Goal: Task Accomplishment & Management: Use online tool/utility

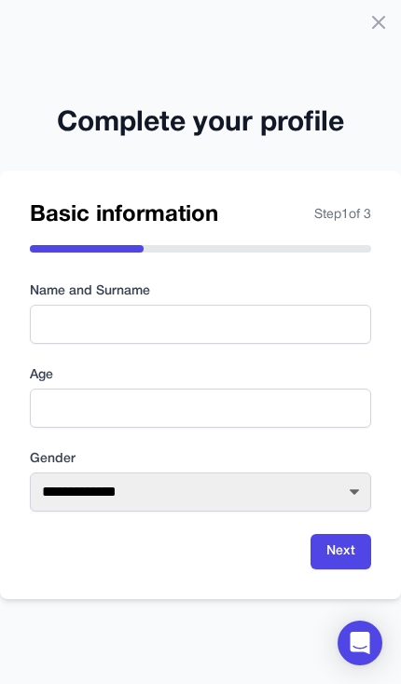
click at [391, 14] on div "**********" at bounding box center [200, 342] width 401 height 684
click at [372, 25] on icon at bounding box center [378, 22] width 22 height 22
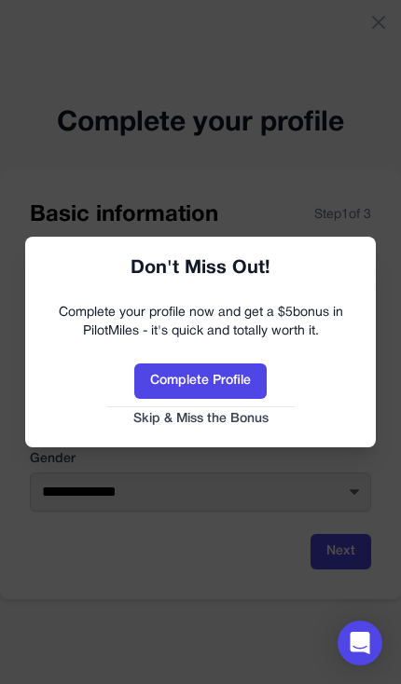
click at [142, 398] on button "Complete Profile" at bounding box center [200, 380] width 132 height 35
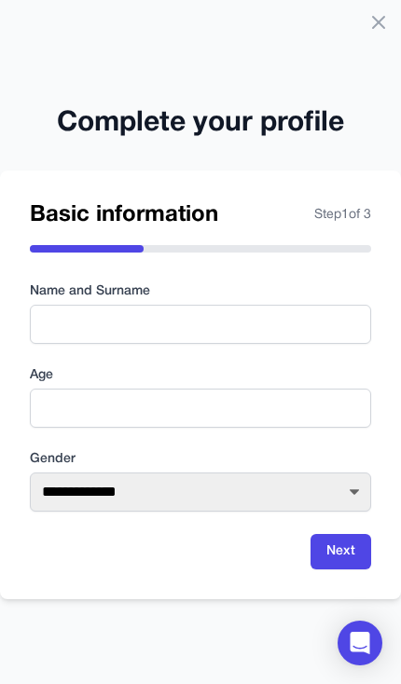
click at [379, 21] on icon at bounding box center [378, 22] width 11 height 11
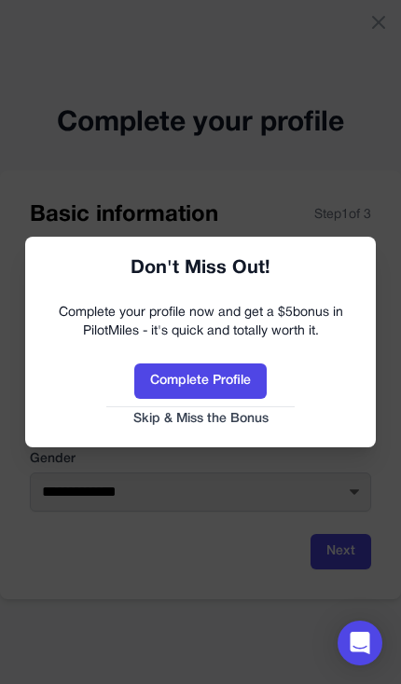
click at [147, 424] on button "Skip & Miss the Bonus" at bounding box center [200, 419] width 313 height 19
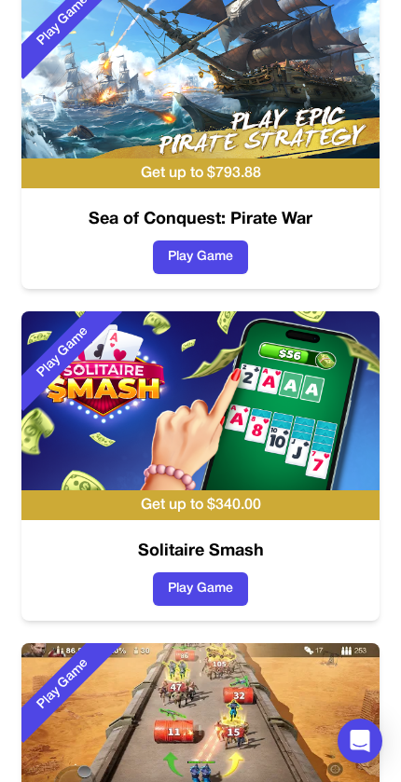
scroll to position [351, 0]
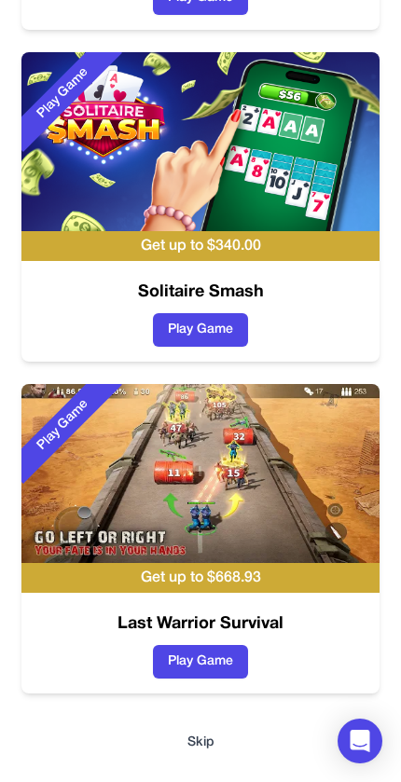
click at [185, 683] on div "Start Earning Miles Play Game Get up to $ 793.88 Sea of Conquest: Pirate War Pl…" at bounding box center [200, 215] width 401 height 1133
click at [190, 683] on button "Skip" at bounding box center [200, 742] width 27 height 19
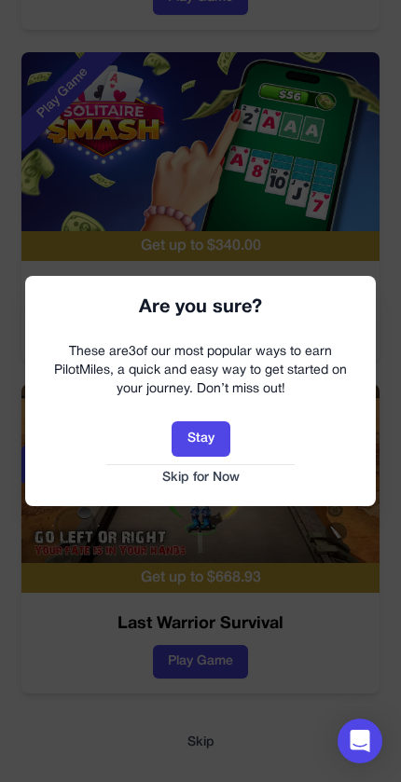
click at [176, 478] on button "Skip for Now" at bounding box center [200, 478] width 313 height 19
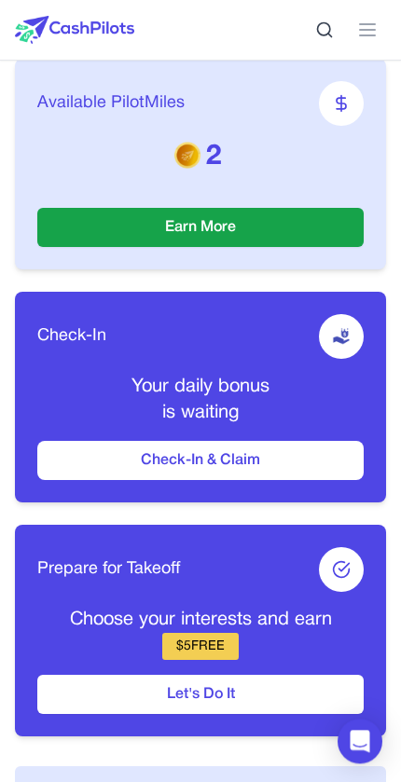
click at [281, 450] on button "Check-In & Claim" at bounding box center [200, 460] width 326 height 39
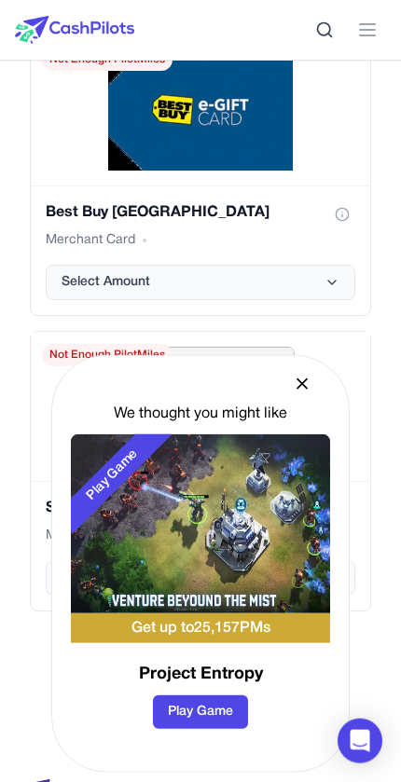
scroll to position [5408, 0]
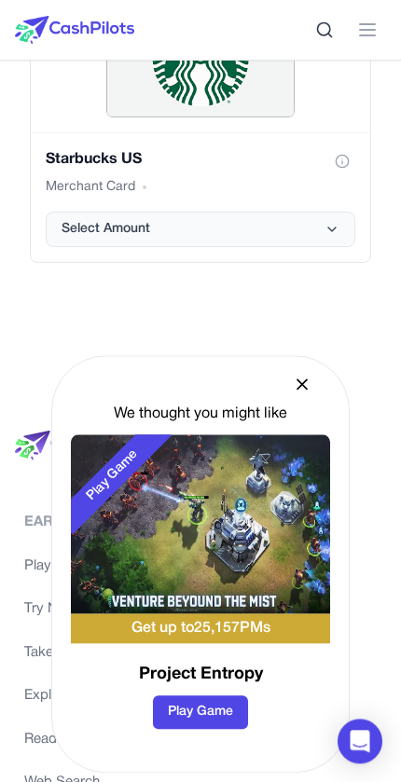
click at [295, 393] on icon at bounding box center [302, 384] width 19 height 19
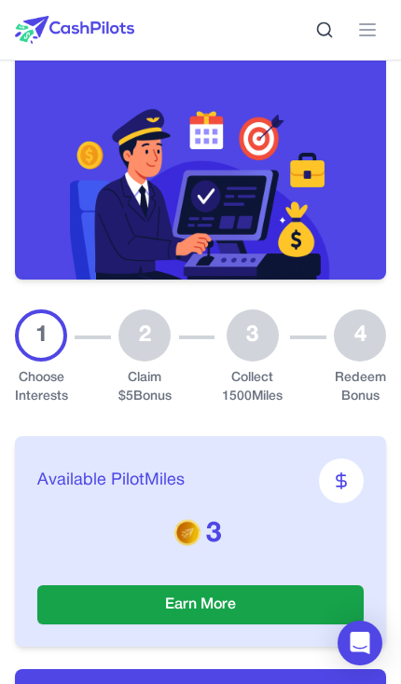
scroll to position [0, 0]
